Goal: Task Accomplishment & Management: Use online tool/utility

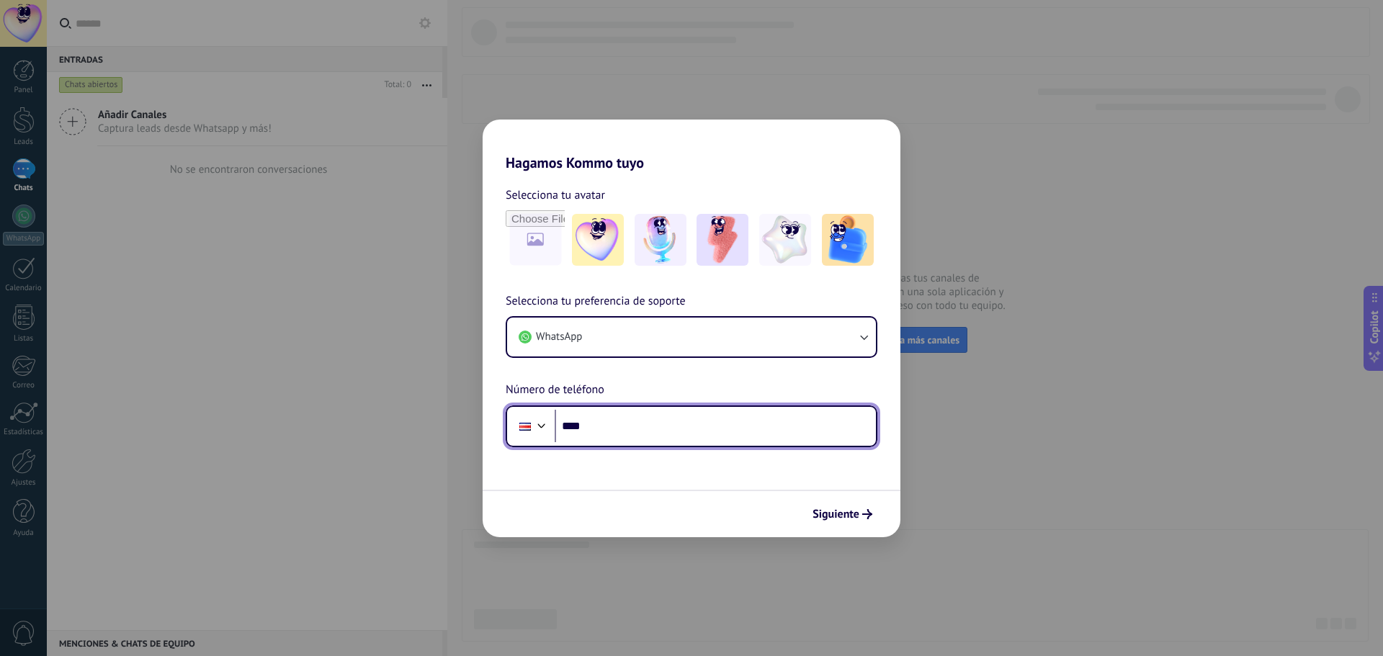
click at [647, 429] on input "****" at bounding box center [715, 426] width 321 height 33
click at [620, 423] on input "****" at bounding box center [715, 426] width 321 height 33
type input "**********"
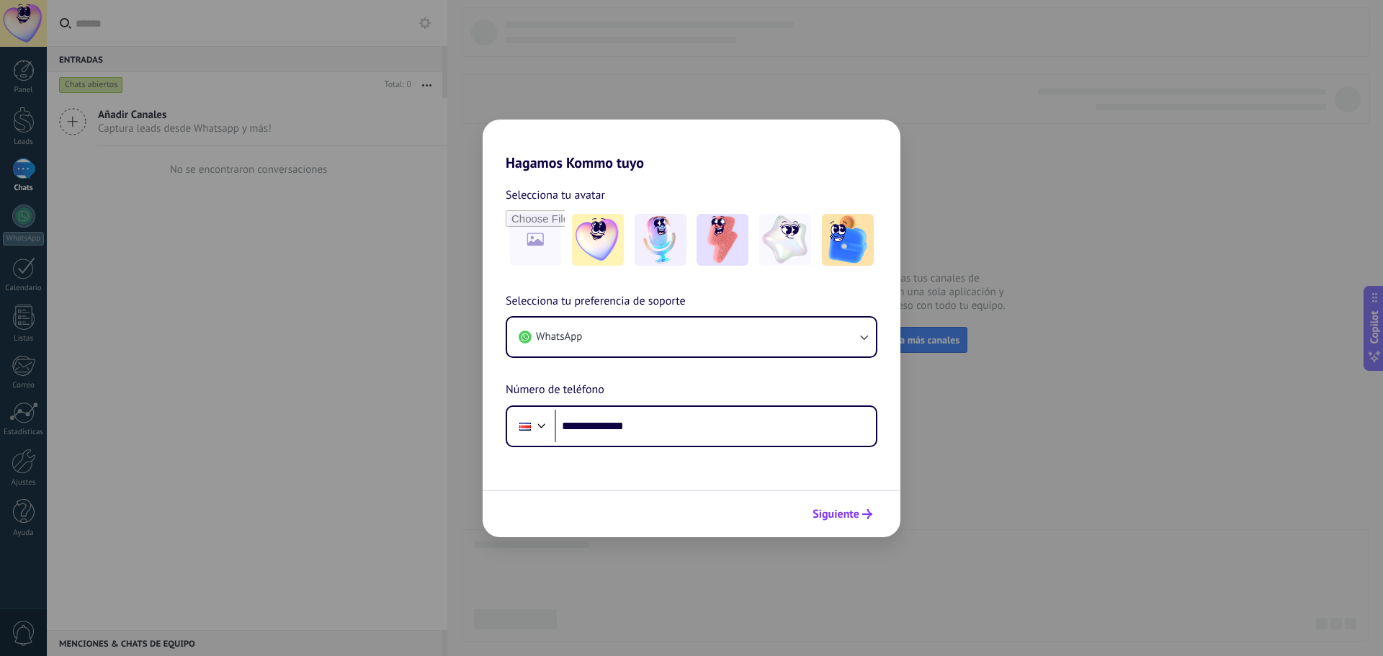
click at [865, 517] on icon "submit" at bounding box center [867, 514] width 10 height 10
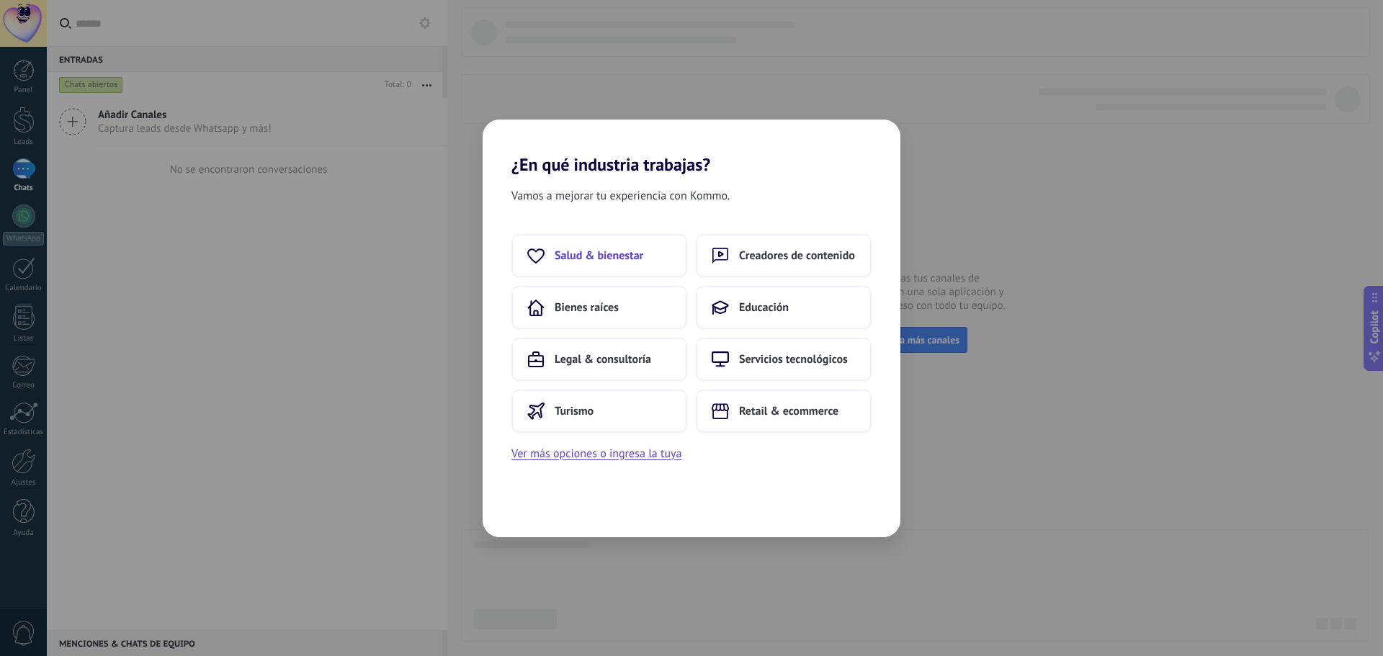
click at [614, 251] on span "Salud & bienestar" at bounding box center [599, 256] width 89 height 14
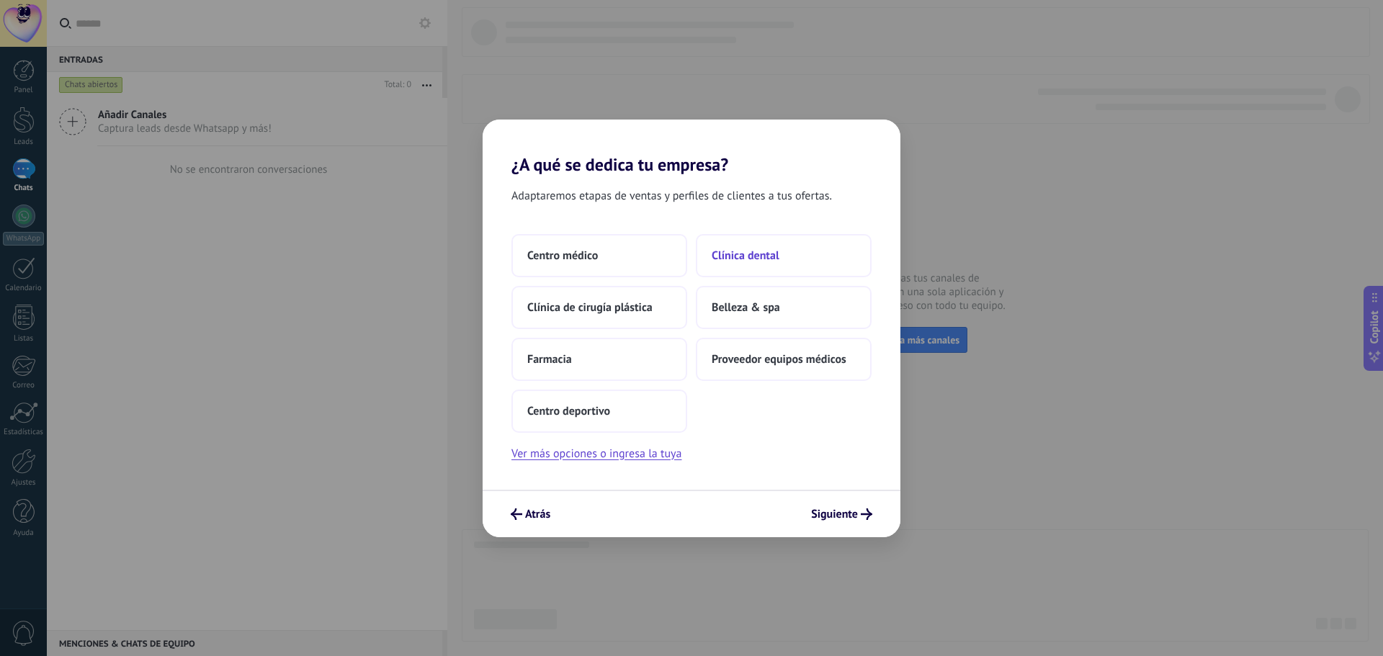
click at [760, 255] on span "Clínica dental" at bounding box center [746, 256] width 68 height 14
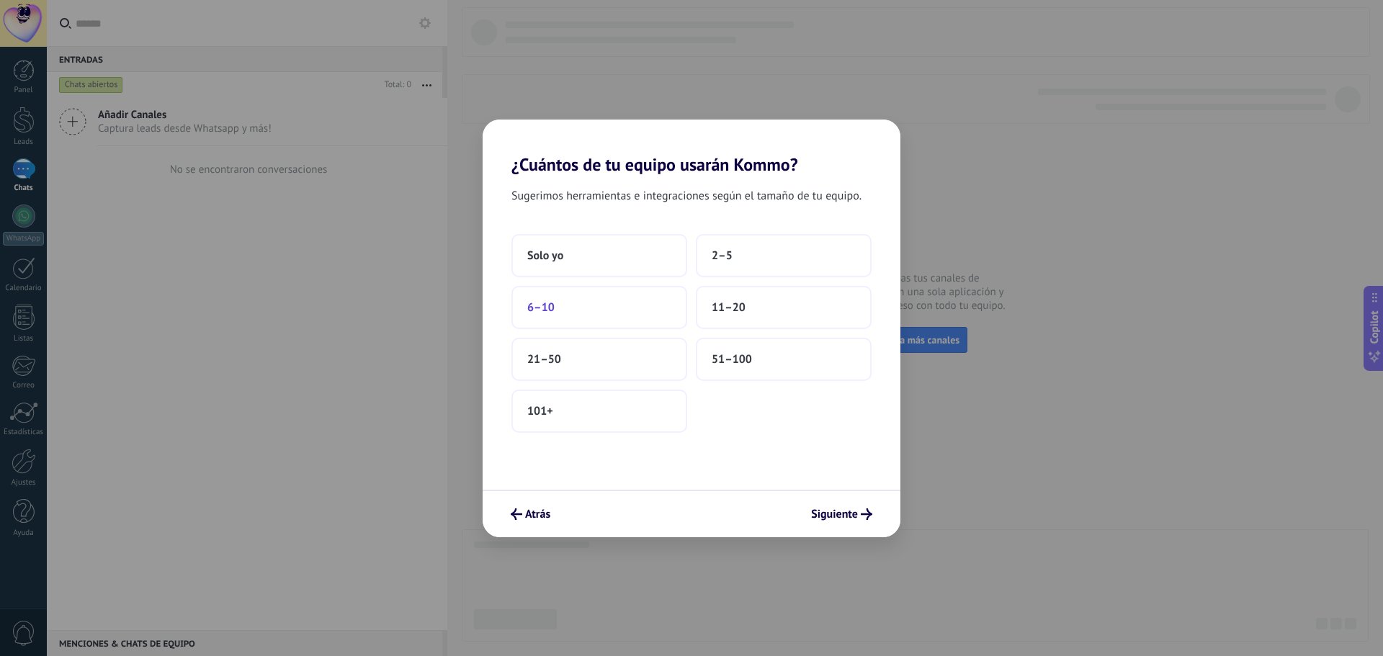
click at [548, 308] on span "6–10" at bounding box center [540, 307] width 27 height 14
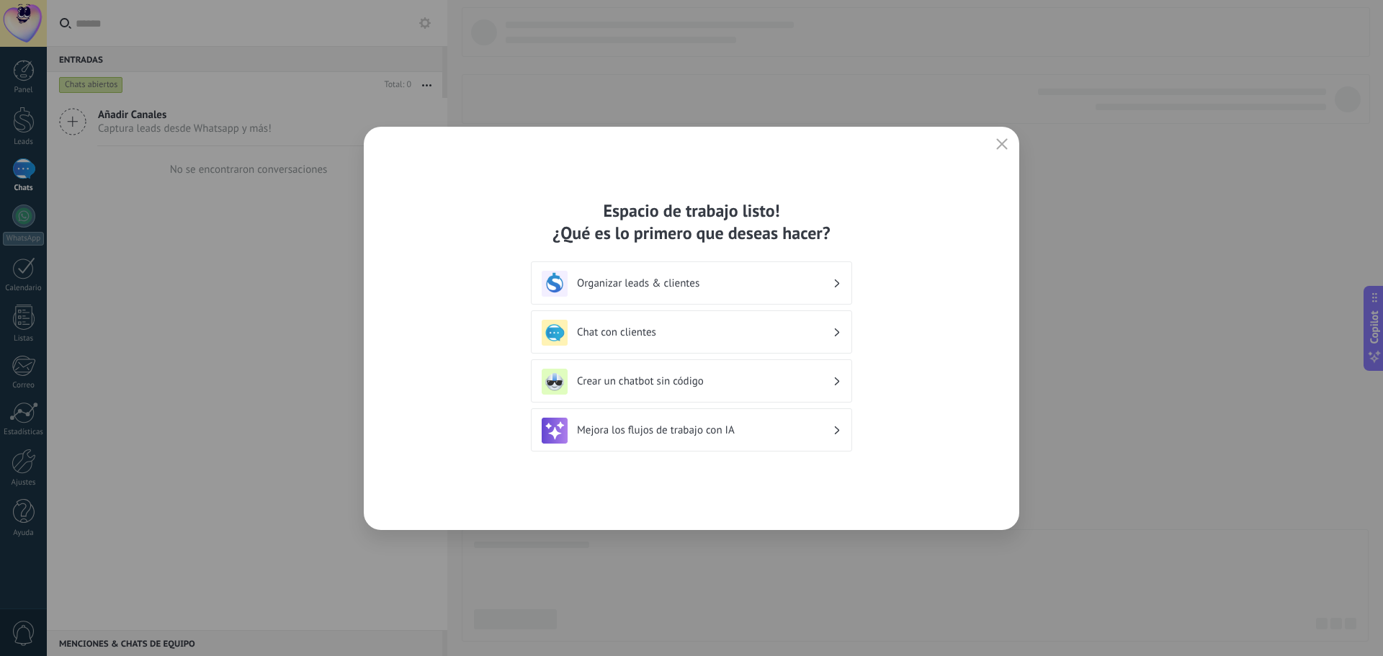
click at [833, 282] on div "Organizar leads & clientes" at bounding box center [692, 284] width 300 height 26
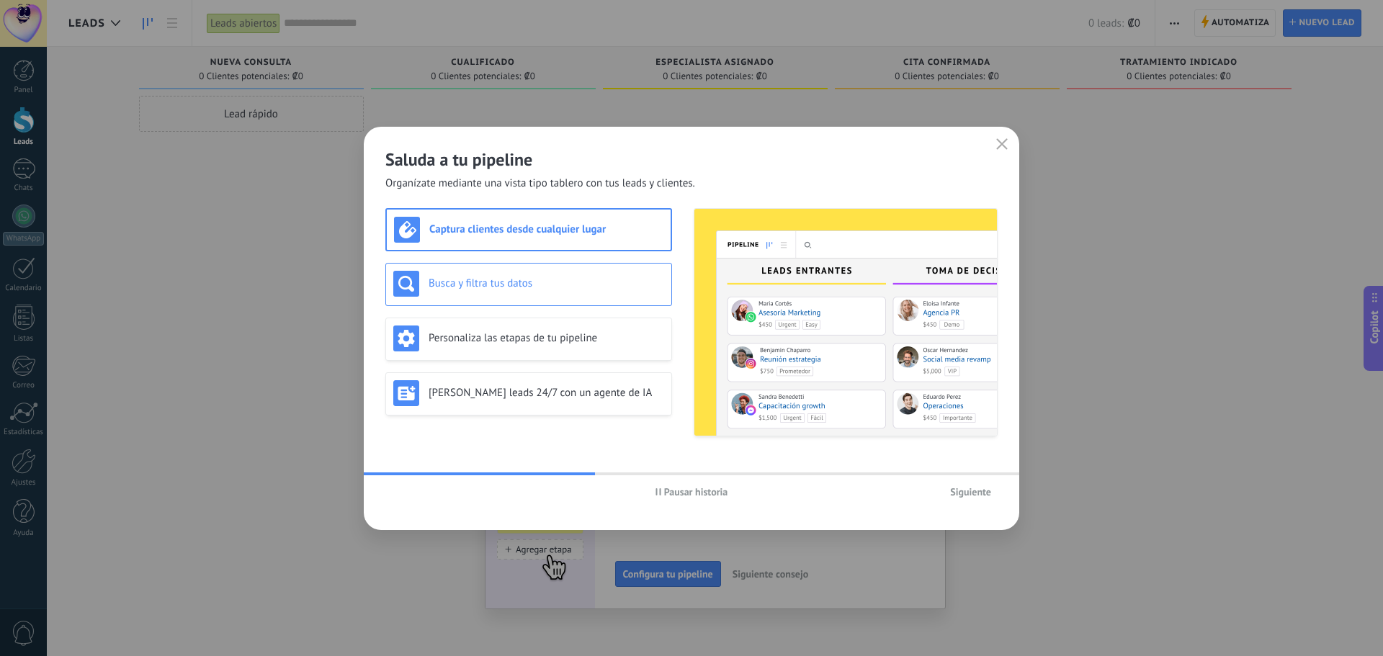
click at [526, 280] on h3 "Busca y filtra tus datos" at bounding box center [547, 284] width 236 height 14
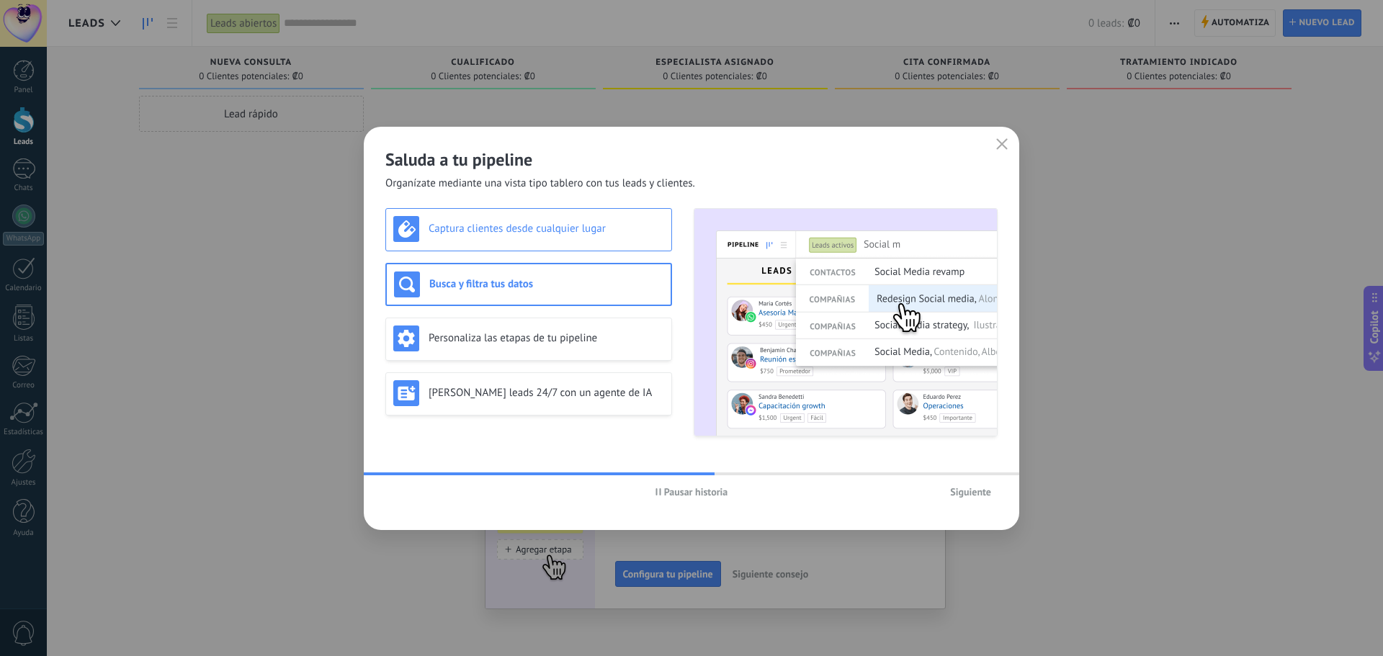
click at [545, 229] on h3 "Captura clientes desde cualquier lugar" at bounding box center [547, 229] width 236 height 14
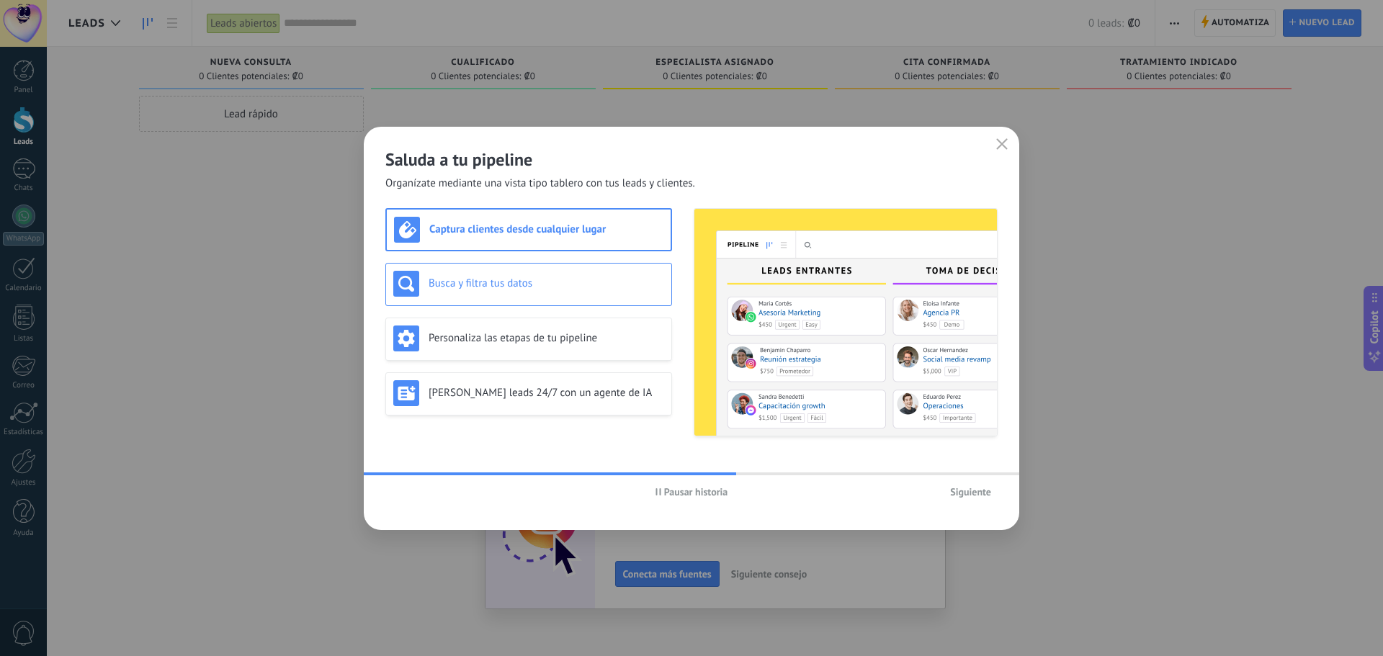
click at [542, 282] on h3 "Busca y filtra tus datos" at bounding box center [547, 284] width 236 height 14
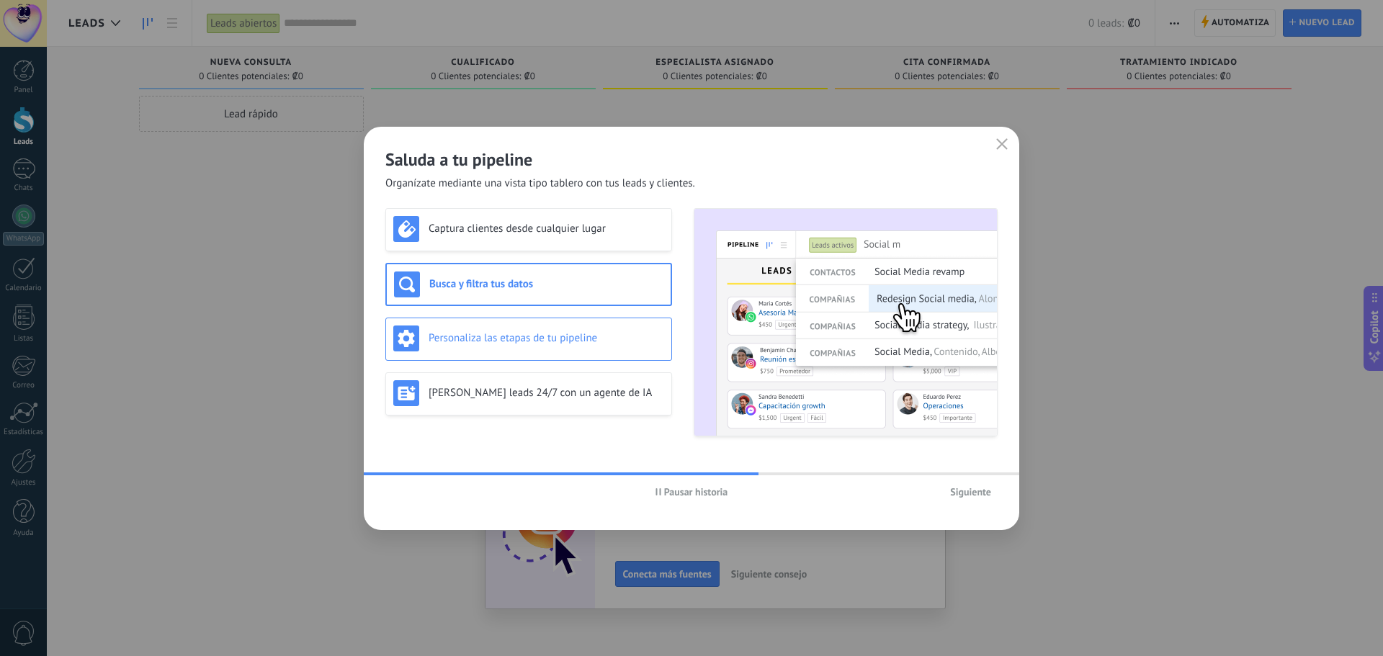
click at [539, 323] on div "Personaliza las etapas de tu pipeline" at bounding box center [528, 339] width 287 height 43
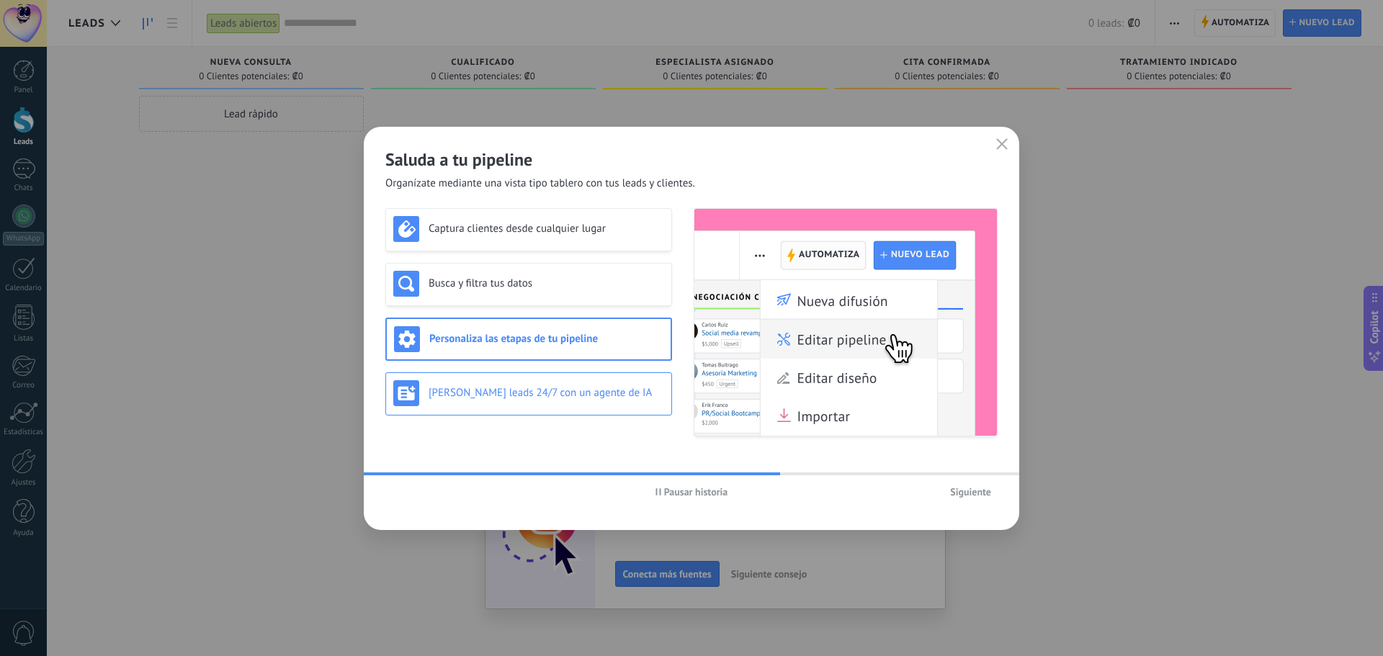
click at [535, 380] on div "[PERSON_NAME] leads 24/7 con un agente de IA" at bounding box center [528, 393] width 271 height 26
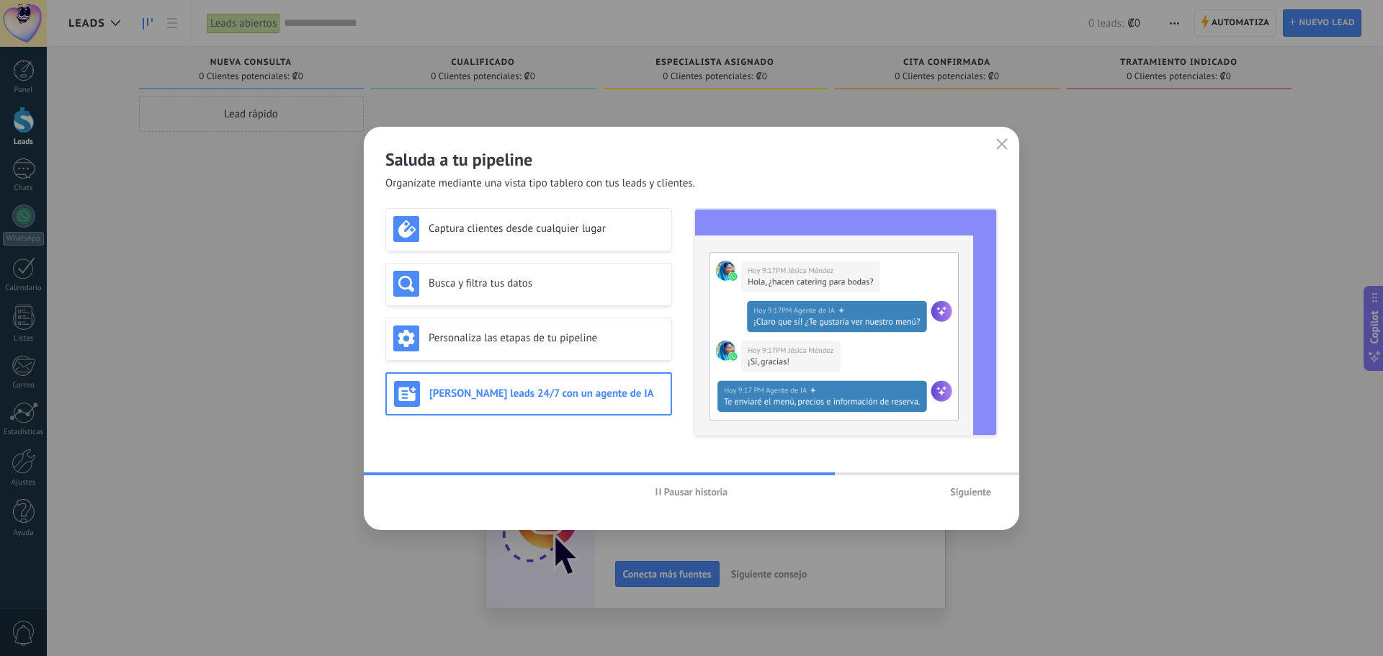
click at [975, 488] on span "Siguiente" at bounding box center [970, 492] width 41 height 10
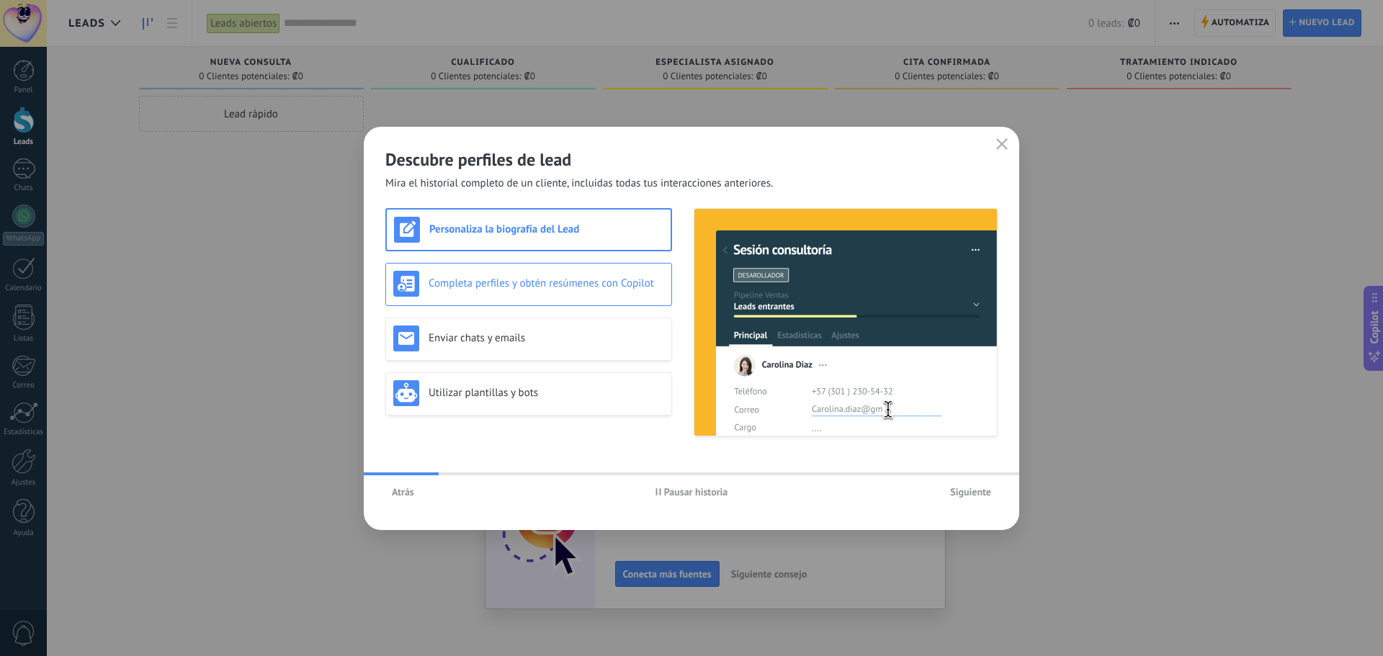
click at [513, 300] on div "Completa perfiles y obtén resúmenes con Copilot" at bounding box center [528, 284] width 287 height 43
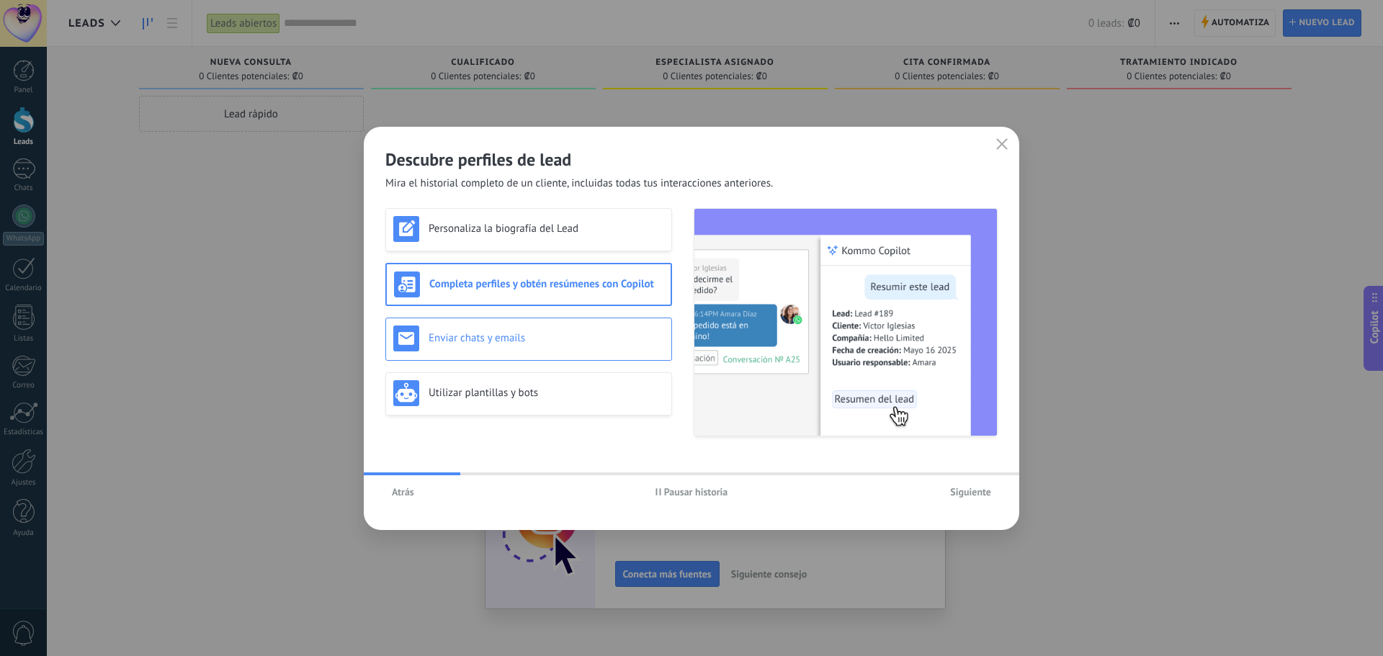
click at [509, 339] on h3 "Enviar chats y emails" at bounding box center [547, 338] width 236 height 14
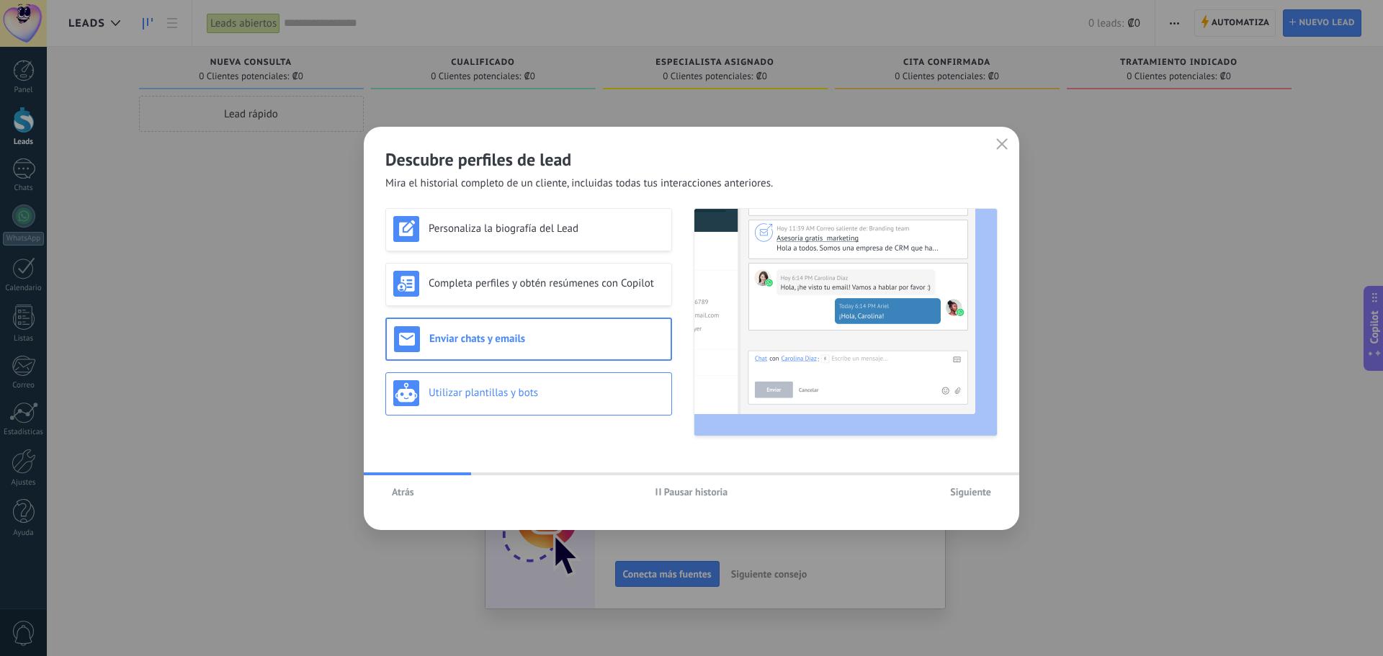
click at [511, 383] on div "Utilizar plantillas y bots" at bounding box center [528, 393] width 271 height 26
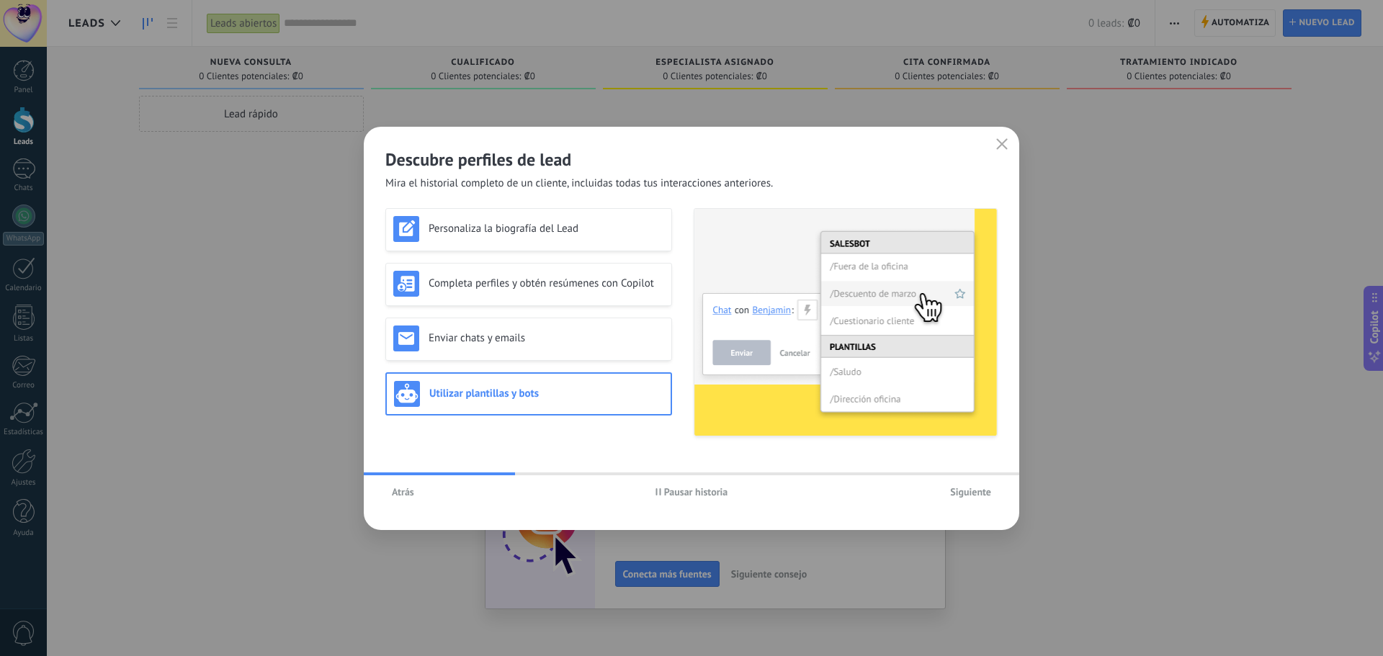
click at [966, 497] on span "Siguiente" at bounding box center [970, 492] width 41 height 10
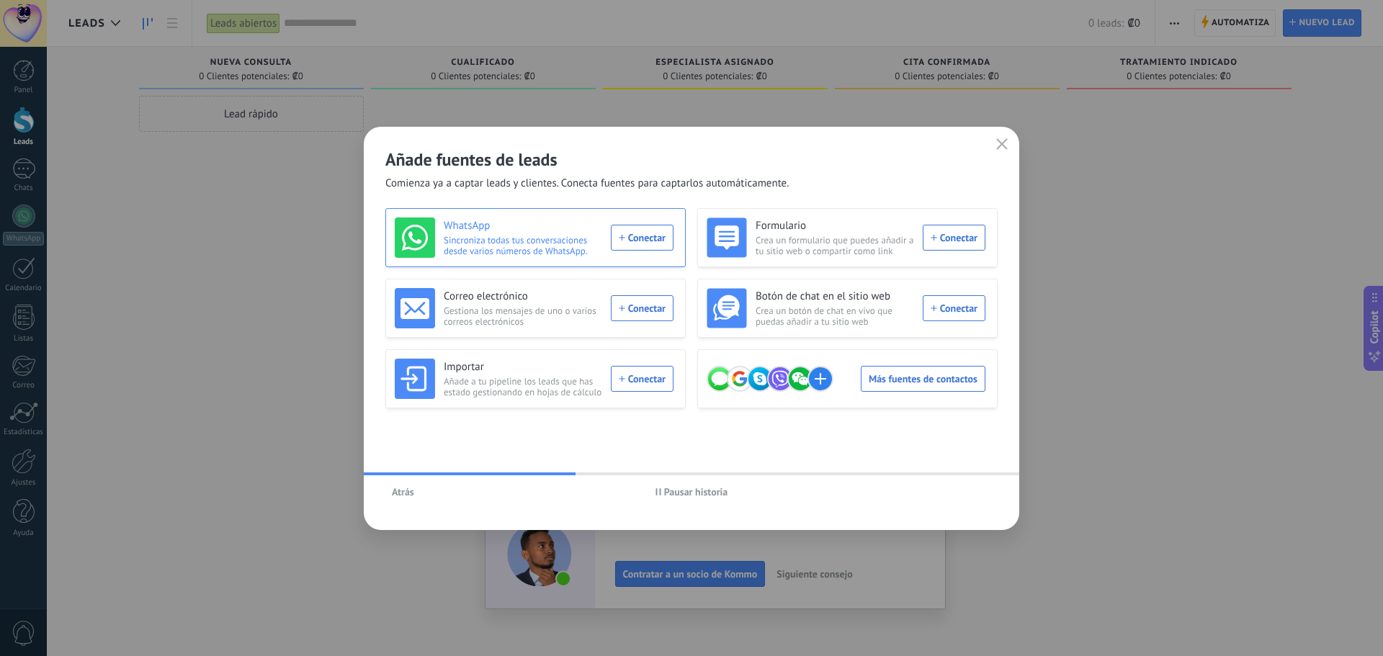
click at [645, 238] on div "WhatsApp Sincroniza todas tus conversaciones desde varios números de WhatsApp. …" at bounding box center [534, 238] width 279 height 40
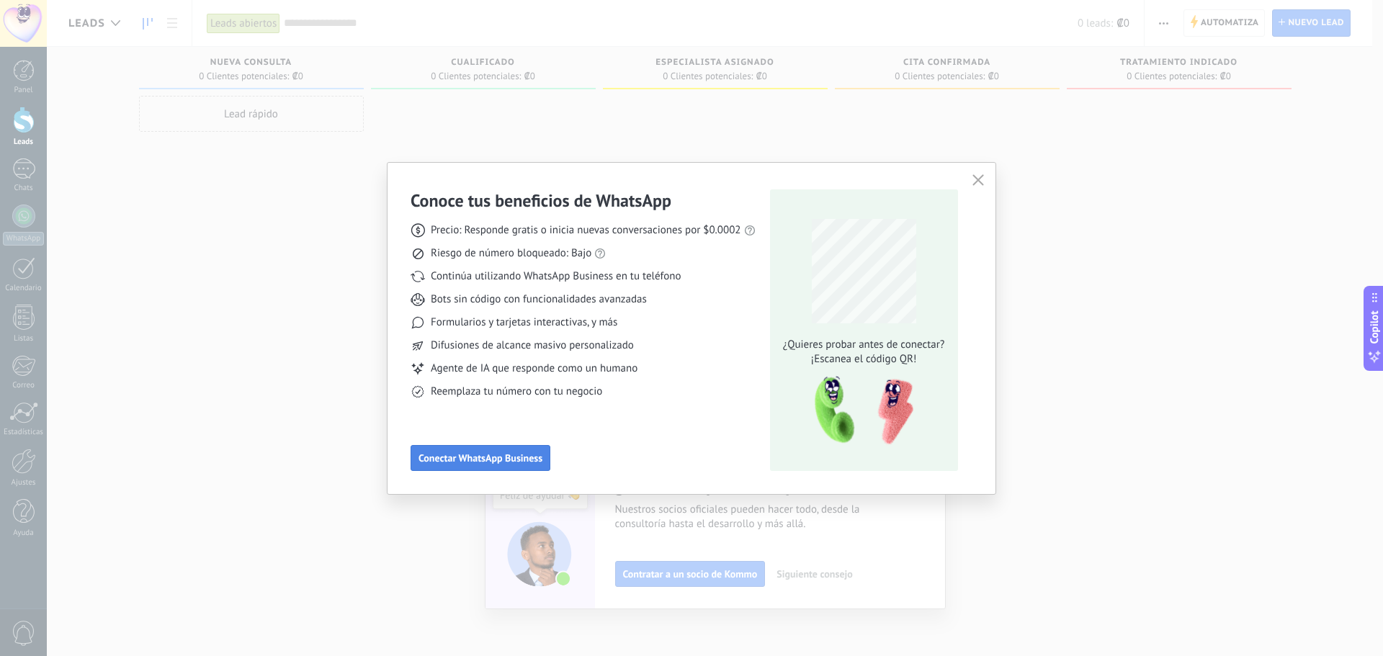
click at [500, 457] on span "Conectar WhatsApp Business" at bounding box center [481, 458] width 124 height 10
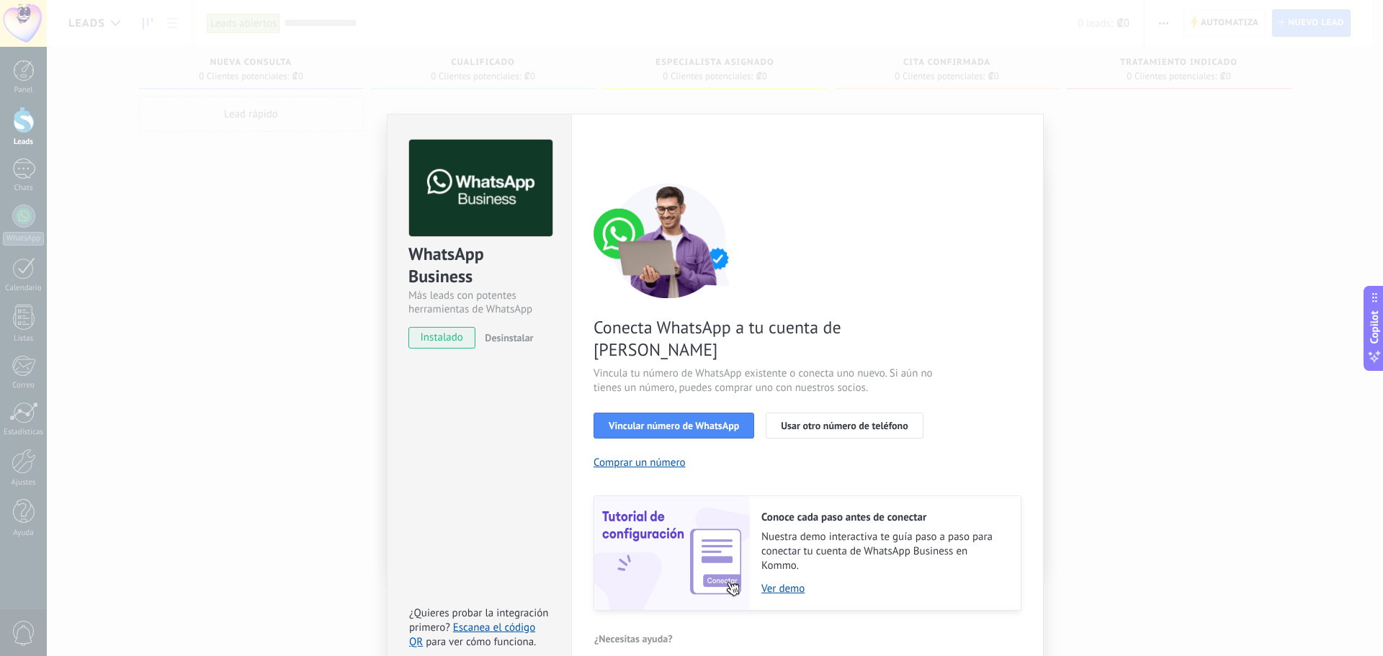
click at [157, 124] on div "WhatsApp Business Más leads con potentes herramientas de WhatsApp instalado Des…" at bounding box center [715, 328] width 1336 height 656
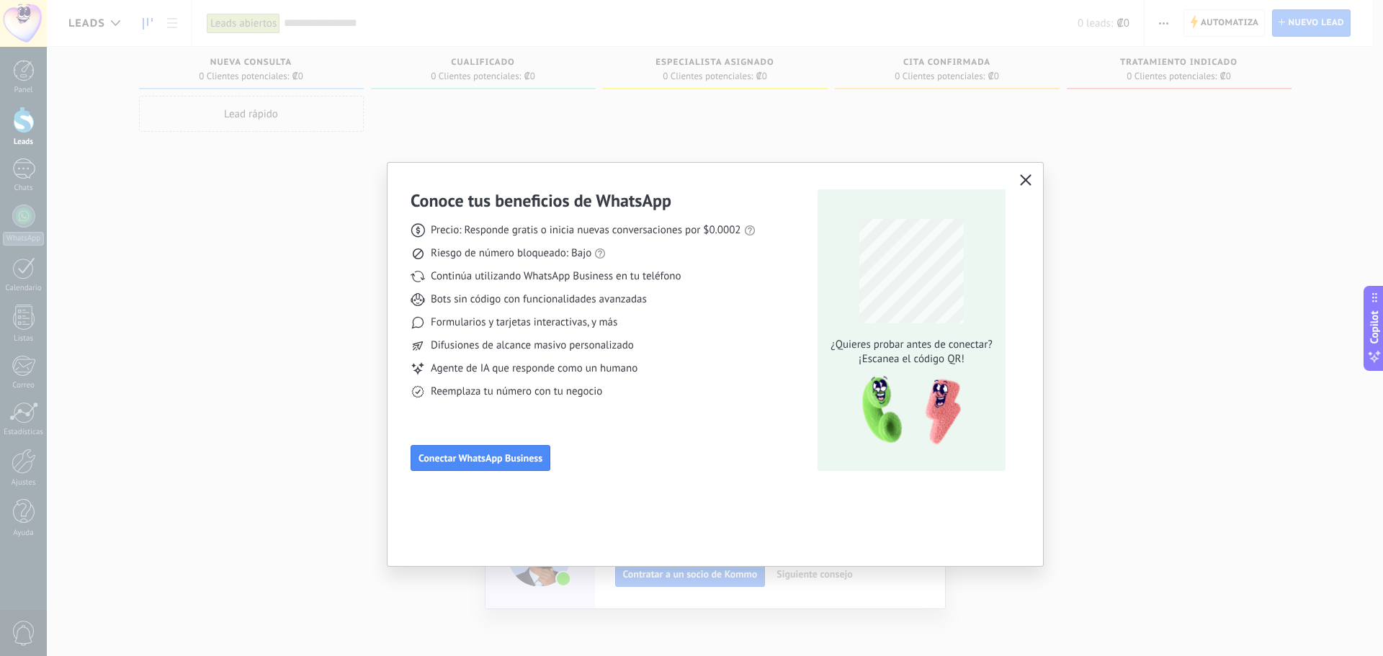
click at [1023, 179] on icon "button" at bounding box center [1026, 180] width 12 height 12
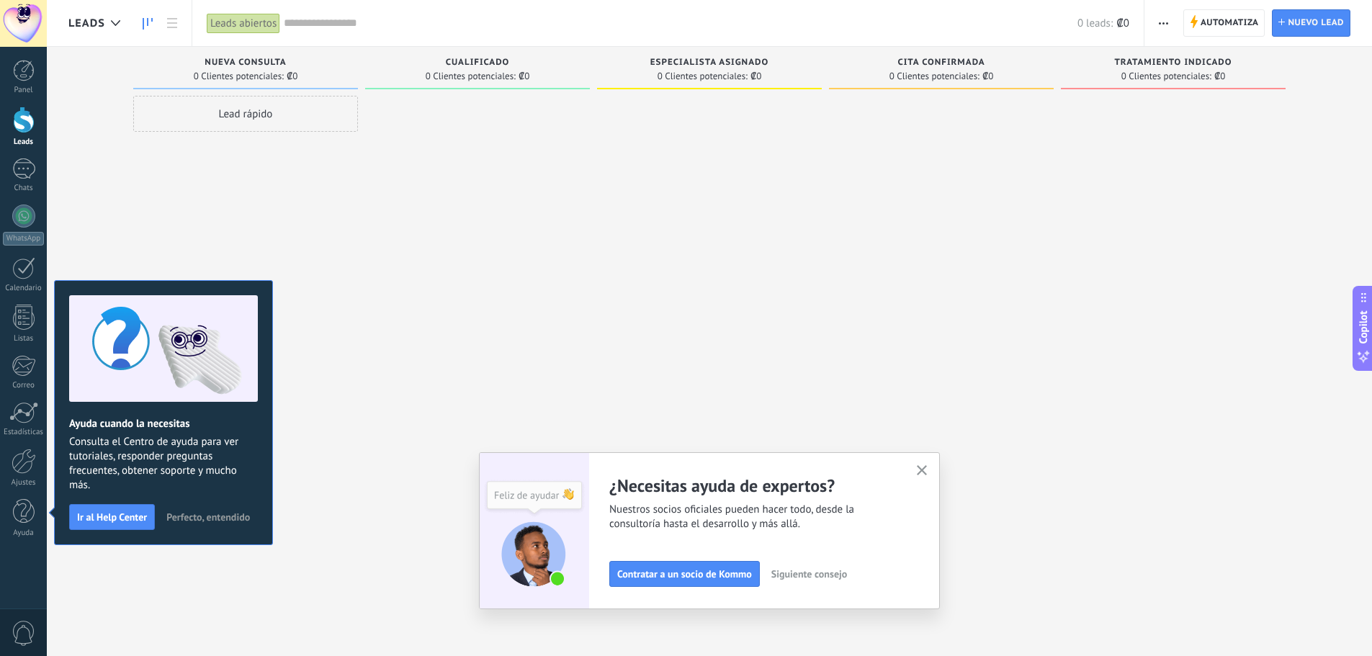
click at [928, 471] on icon "button" at bounding box center [922, 470] width 11 height 11
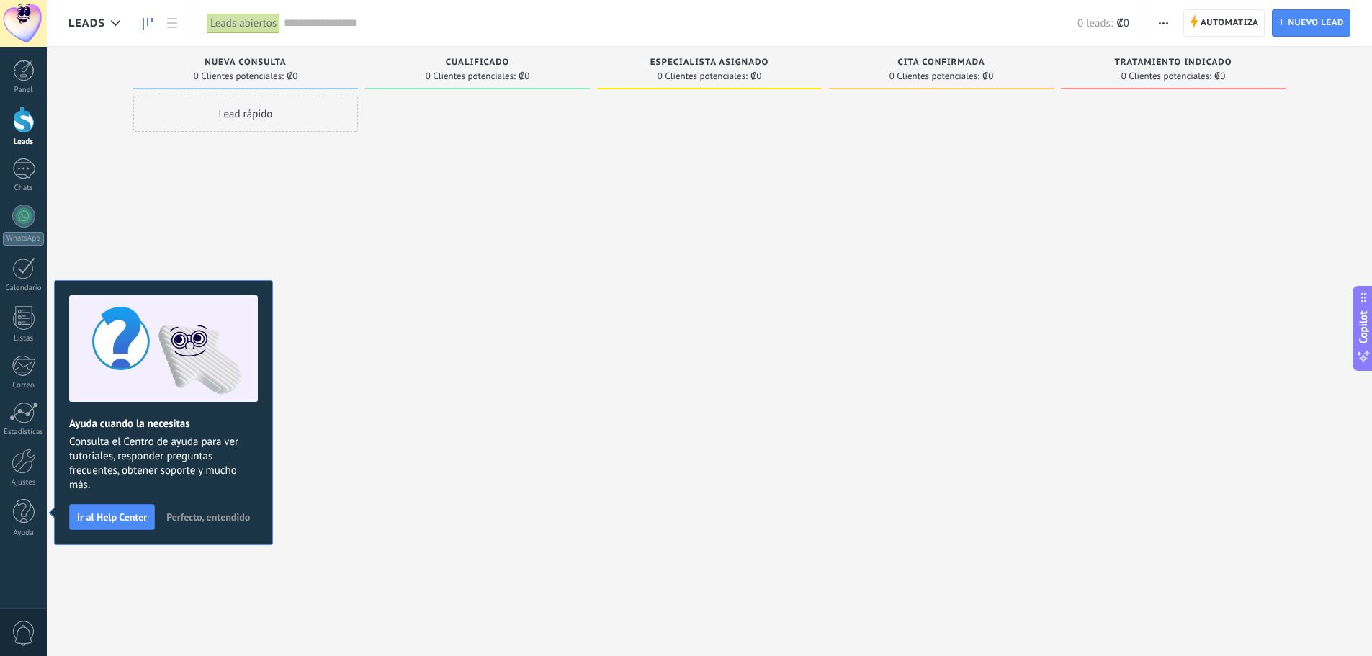
click at [92, 26] on span "Leads" at bounding box center [86, 24] width 37 height 14
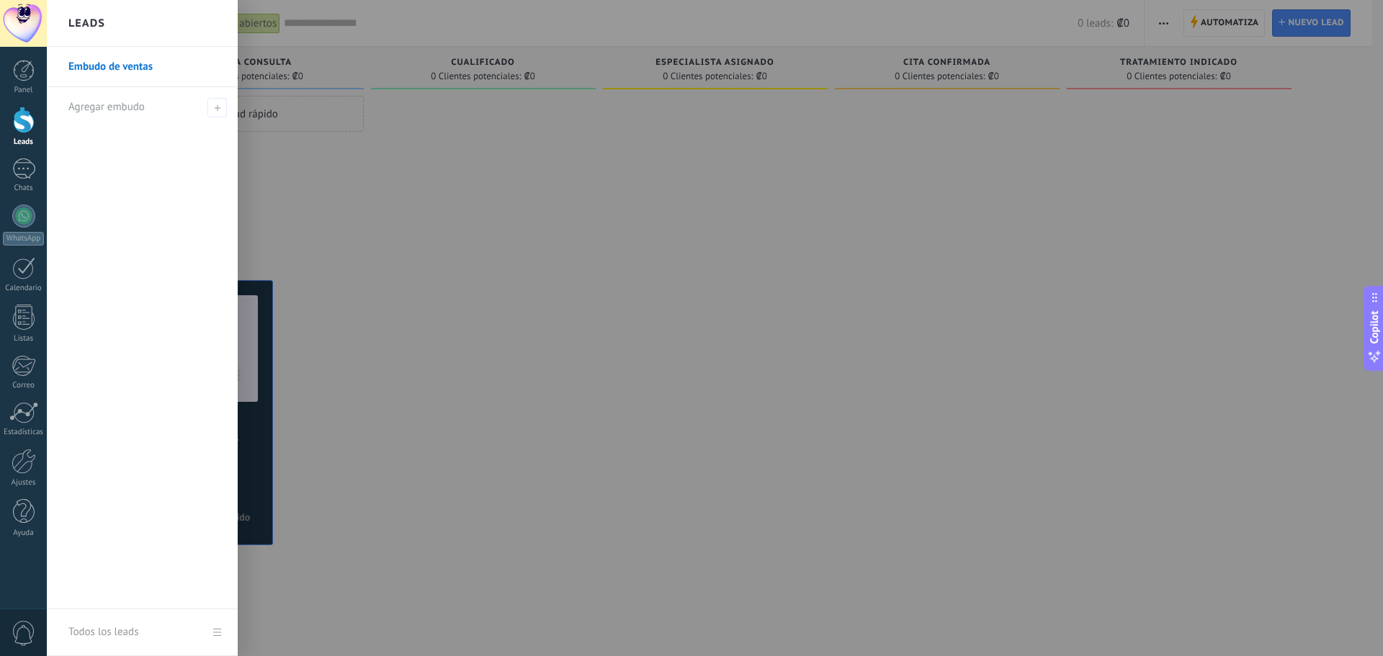
click at [20, 15] on div at bounding box center [23, 23] width 47 height 47
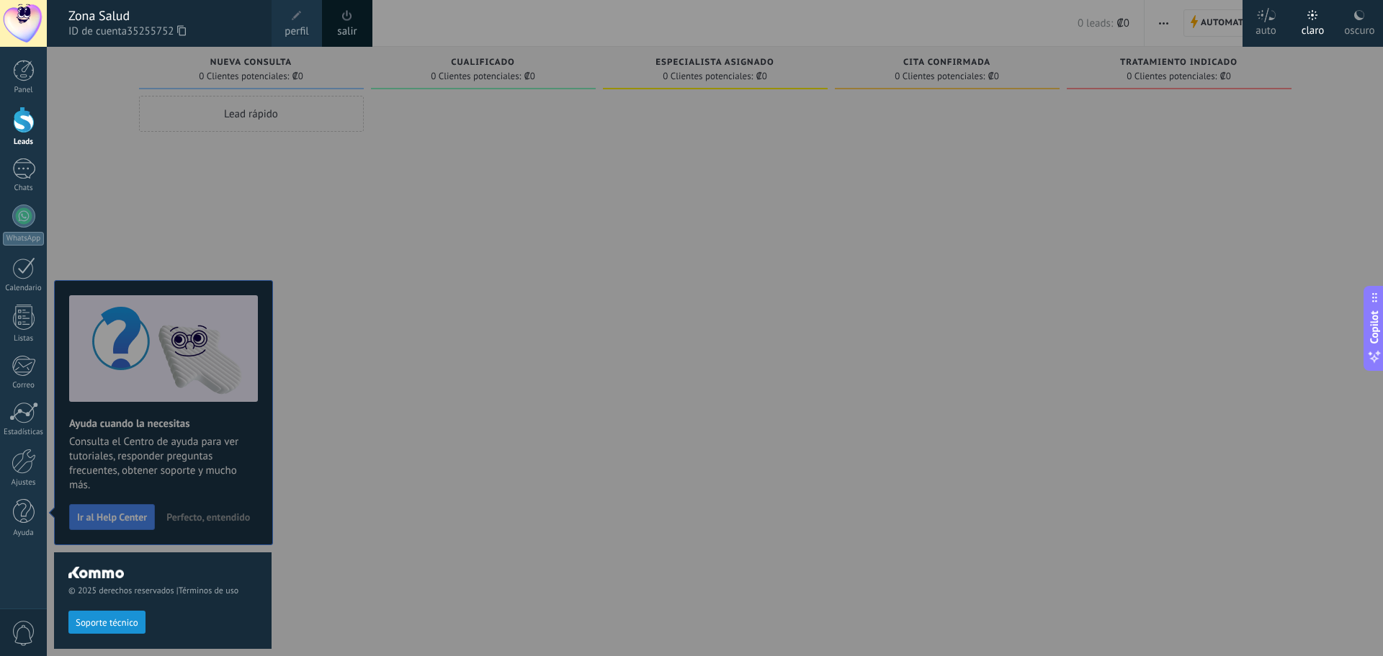
click at [533, 259] on div at bounding box center [738, 328] width 1383 height 656
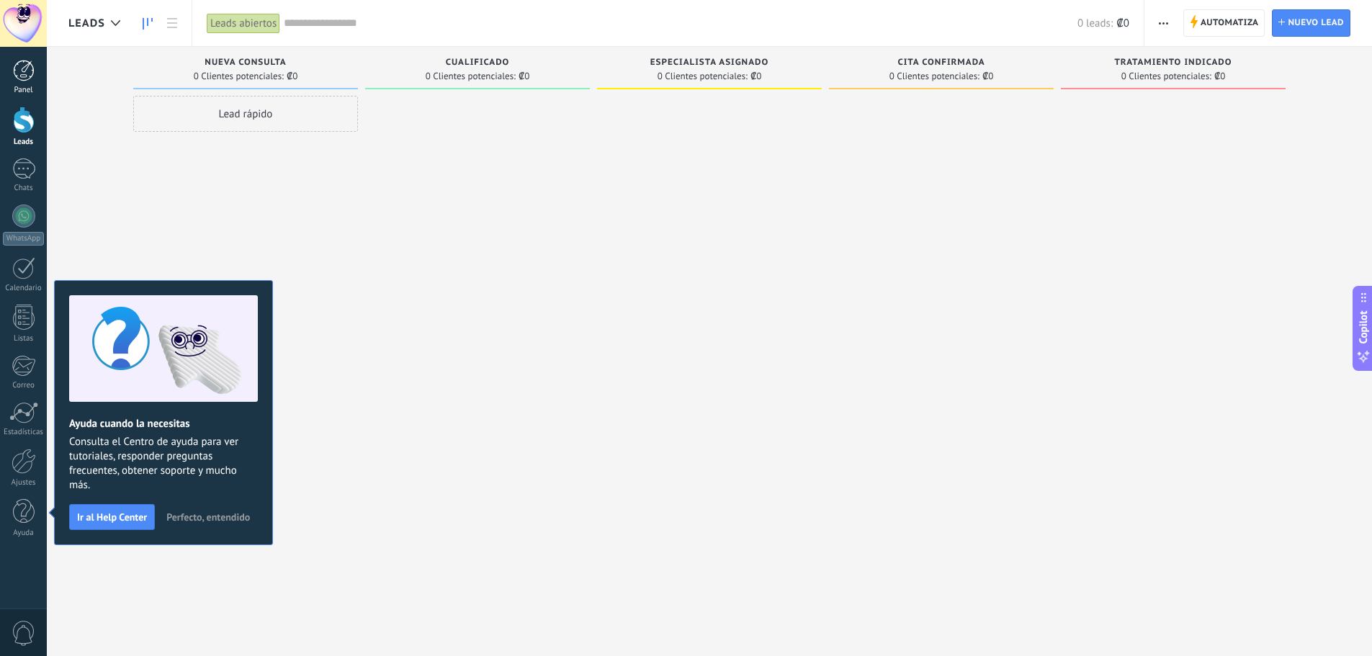
click at [14, 67] on div at bounding box center [24, 71] width 22 height 22
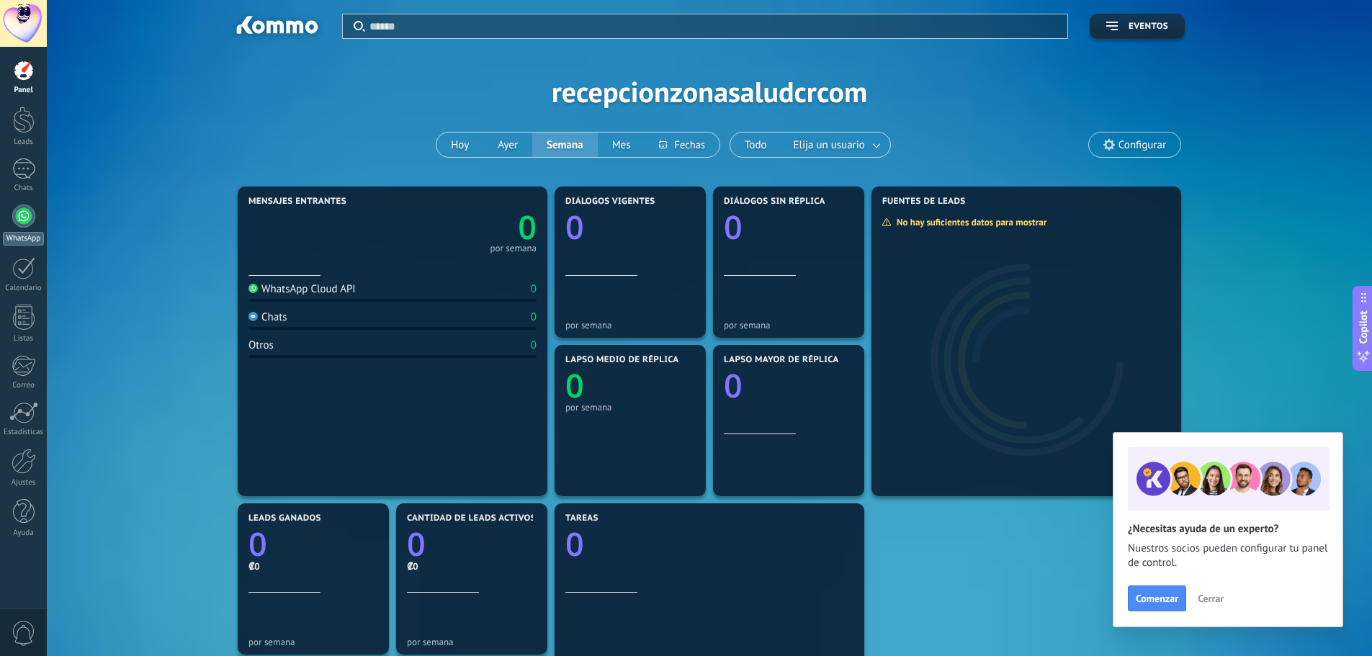
click at [19, 212] on div at bounding box center [23, 216] width 23 height 23
